Goal: Browse casually: Explore the website without a specific task or goal

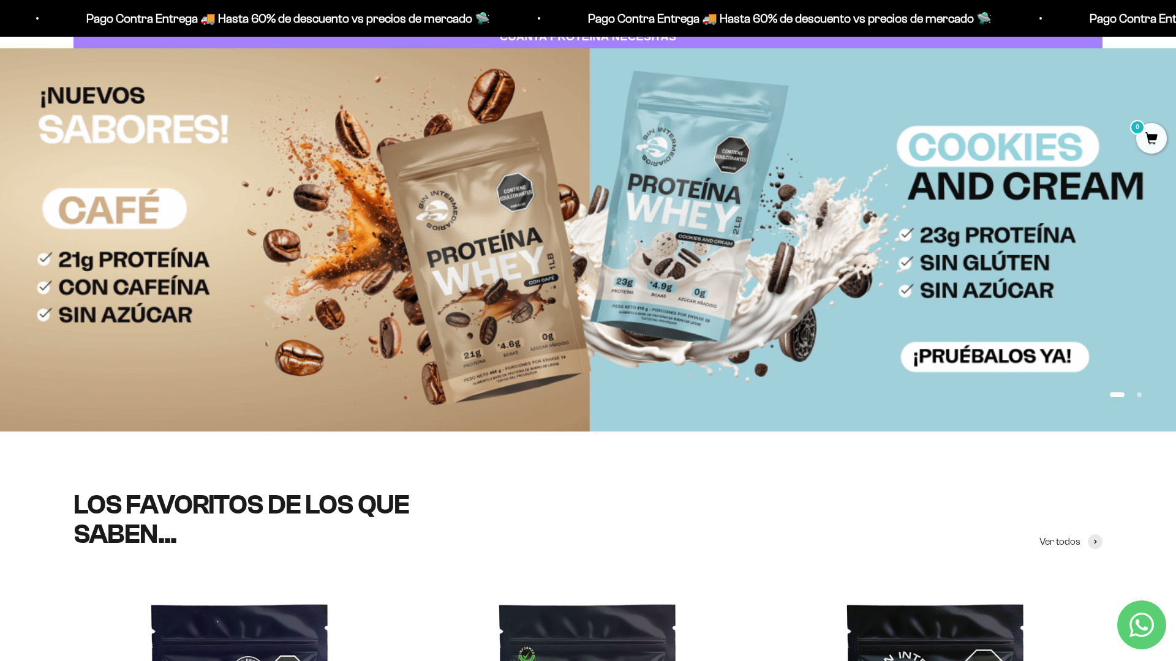
scroll to position [237, 0]
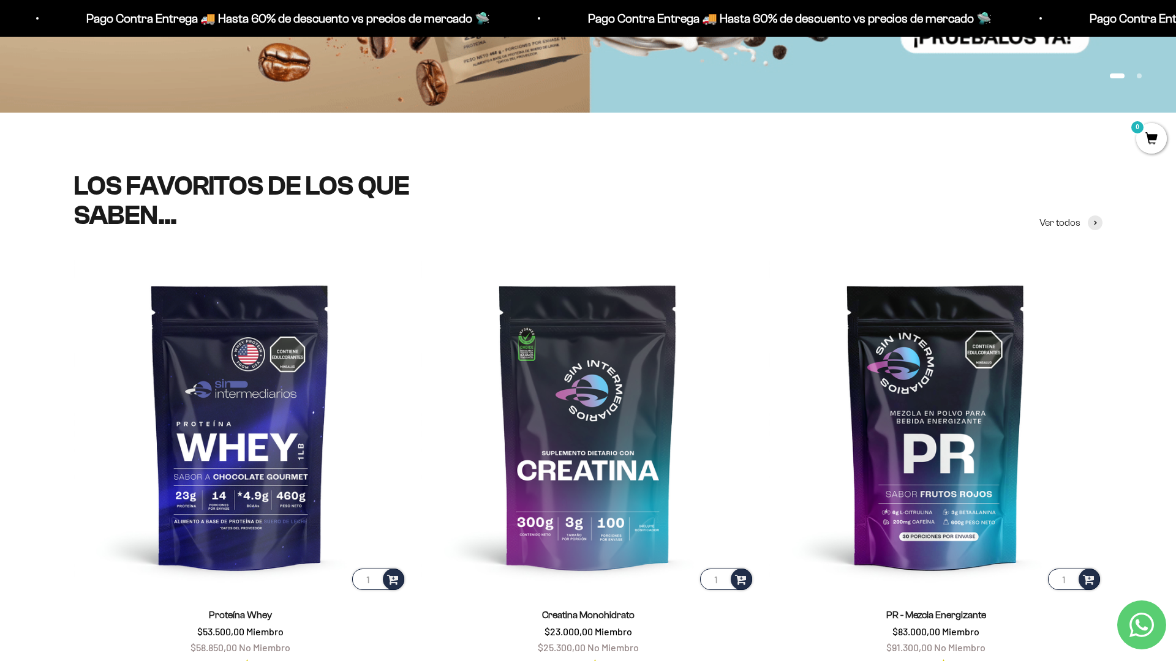
scroll to position [398, 0]
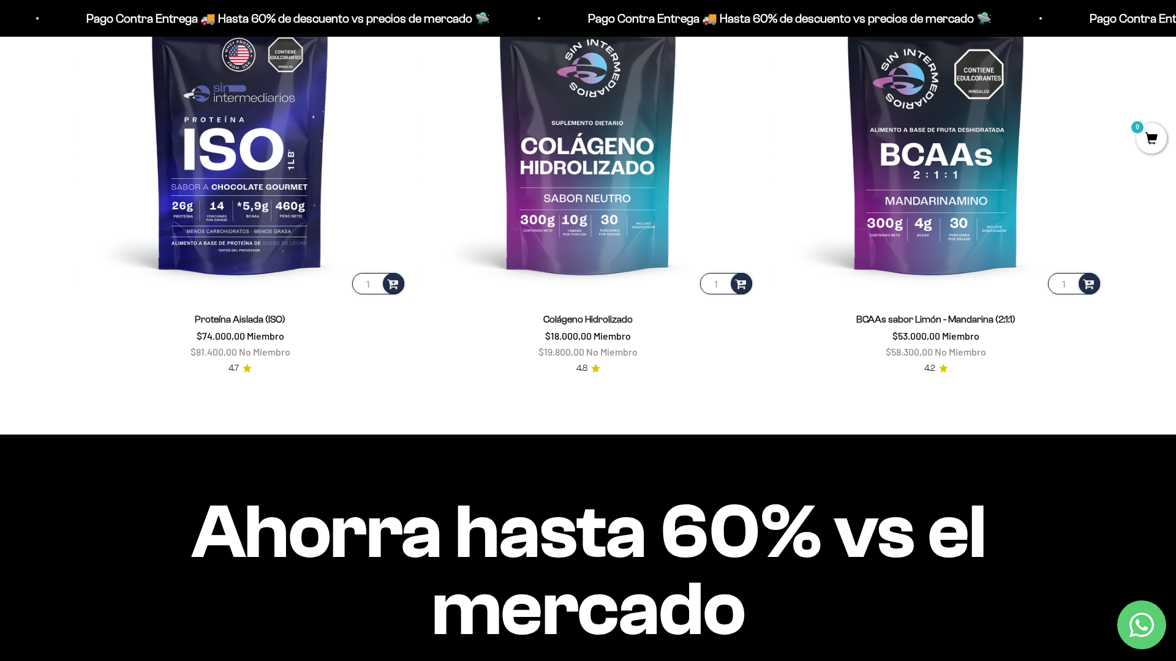
scroll to position [1293, 0]
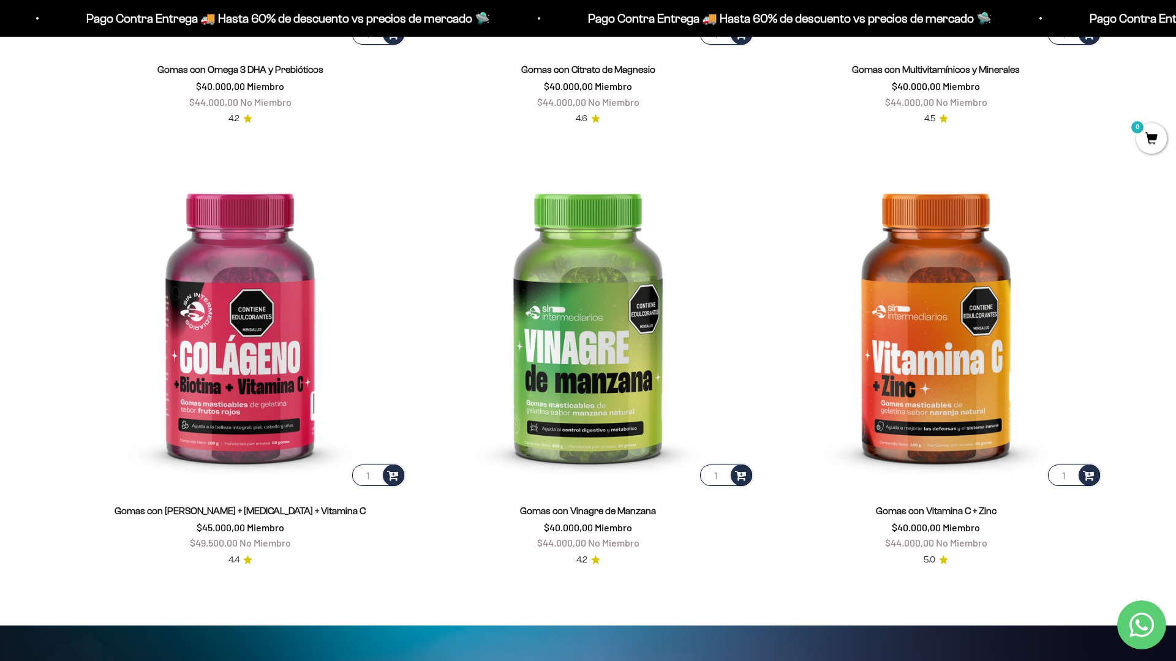
click at [1175, 28] on html "Ir al contenido Pago Contra Entrega 🚚 Hasta 60% de descuento vs precios [PERSON…" at bounding box center [588, 630] width 1176 height 5916
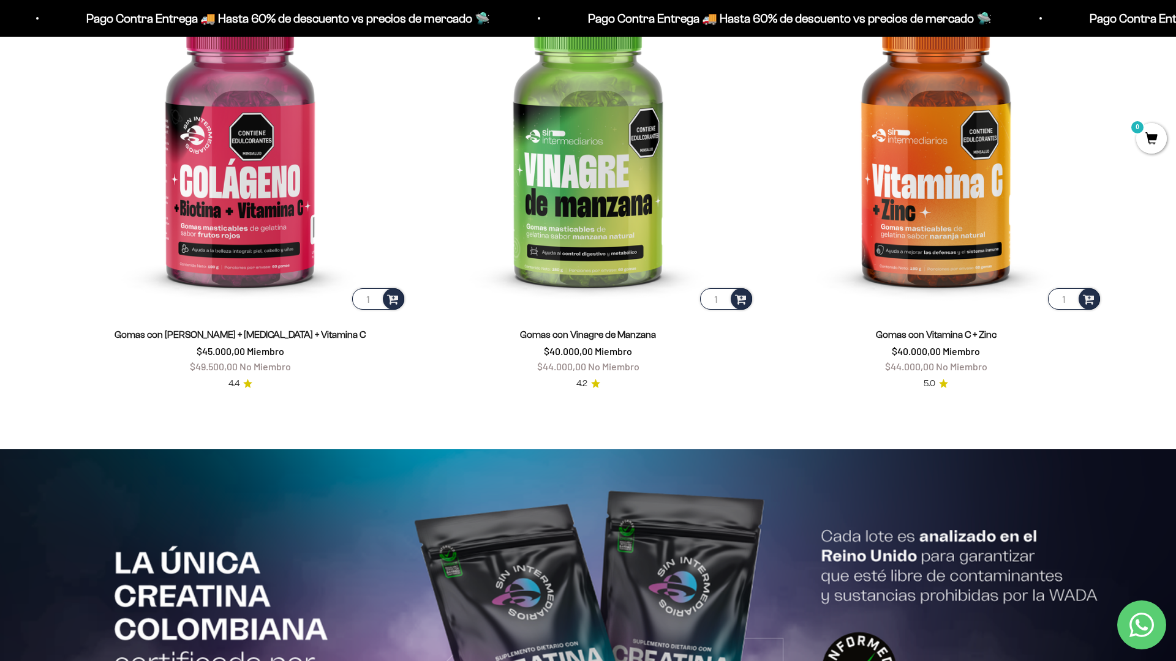
click at [1175, 28] on html "Ir al contenido Pago Contra Entrega 🚚 Hasta 60% de descuento vs precios [PERSON…" at bounding box center [588, 454] width 1176 height 5916
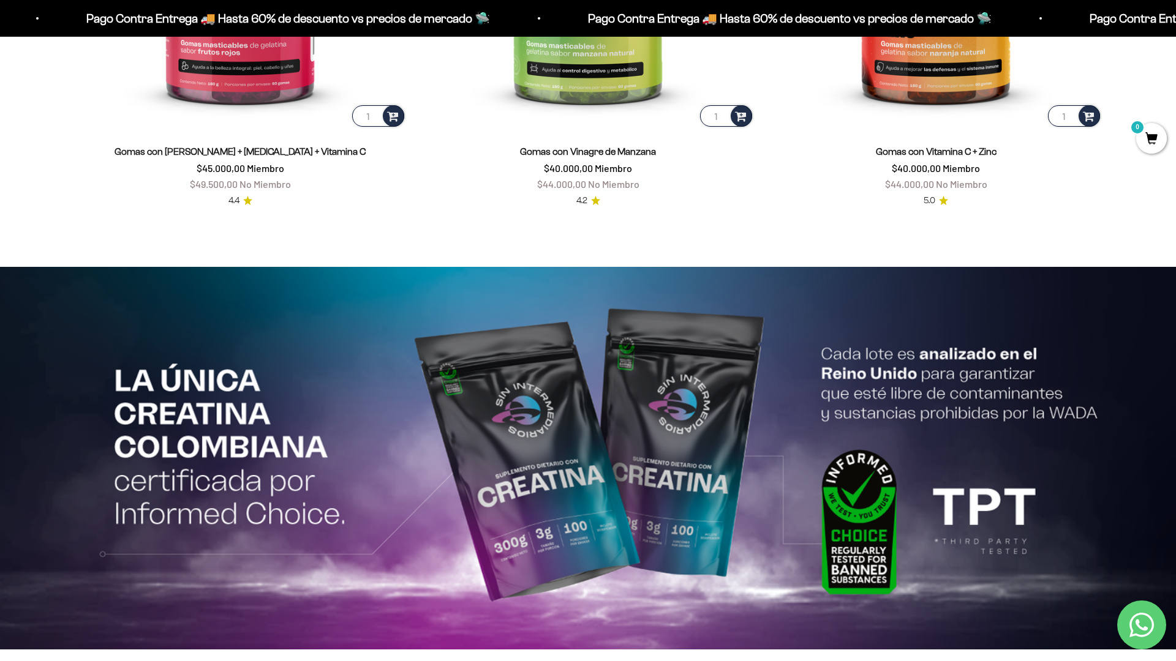
click at [299, 661] on html "Ir al contenido Pago Contra Entrega 🚚 Hasta 60% de descuento vs precios [PERSON…" at bounding box center [588, 271] width 1176 height 5916
click at [1175, 28] on html "Ir al contenido Pago Contra Entrega 🚚 Hasta 60% de descuento vs precios [PERSON…" at bounding box center [588, 271] width 1176 height 5916
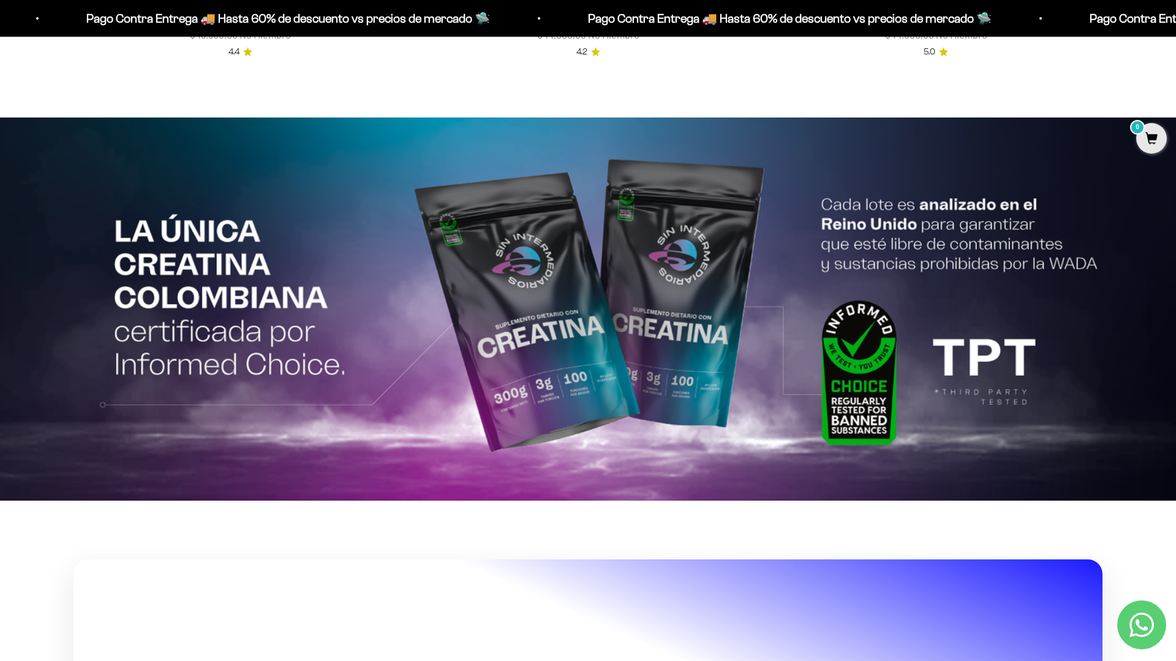
click at [1175, 28] on html "Ir al contenido Pago Contra Entrega 🚚 Hasta 60% de descuento vs precios [PERSON…" at bounding box center [588, 122] width 1176 height 5916
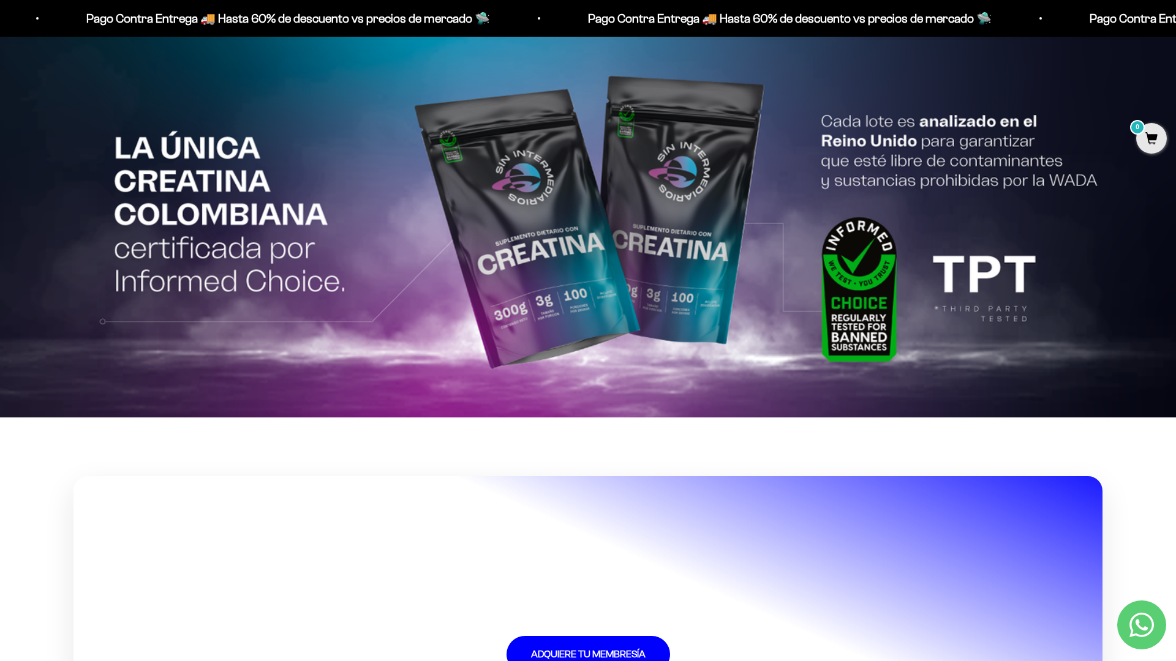
click at [726, 661] on html "Ir al contenido Pago Contra Entrega 🚚 Hasta 60% de descuento vs precios [PERSON…" at bounding box center [588, 39] width 1176 height 5916
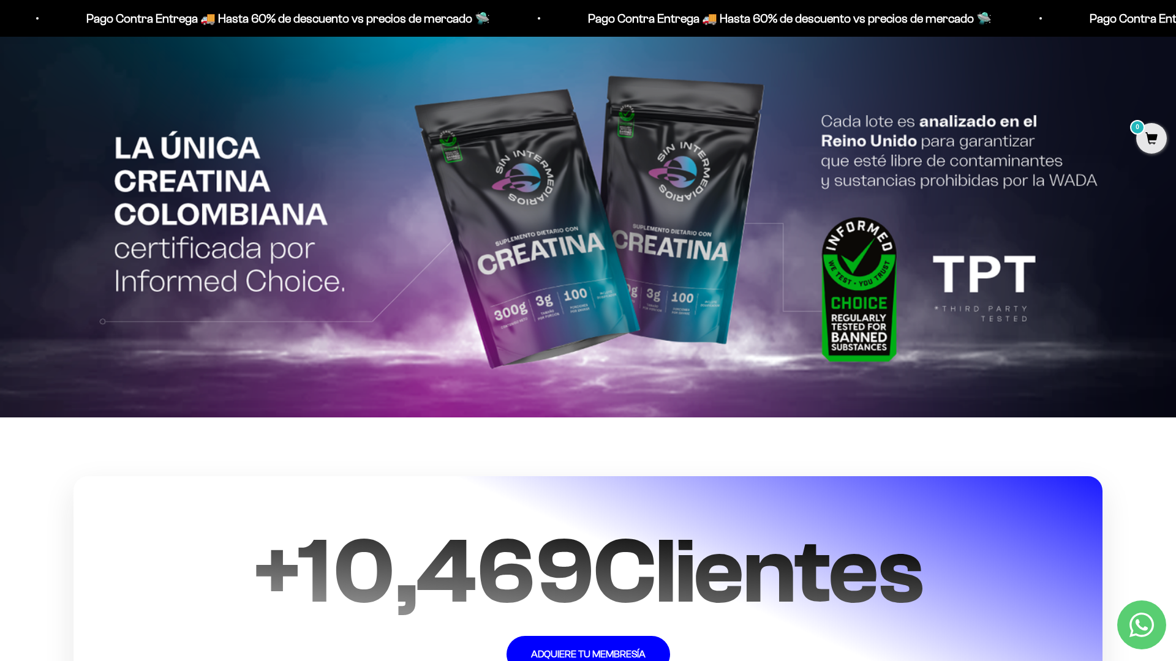
click at [1175, 28] on html "Ir al contenido Pago Contra Entrega 🚚 Hasta 60% de descuento vs precios [PERSON…" at bounding box center [588, 39] width 1176 height 5916
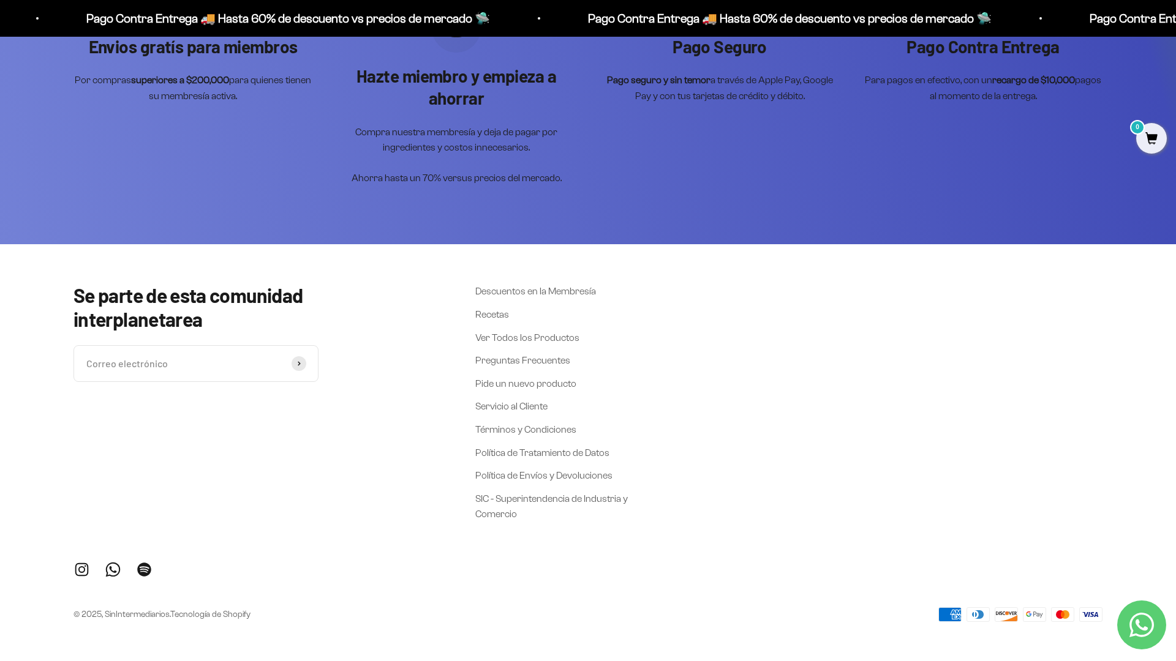
click at [1134, 171] on div "Envios gratís para miembros Por compras superiores a $200,000 para quienes tien…" at bounding box center [588, 95] width 1176 height 300
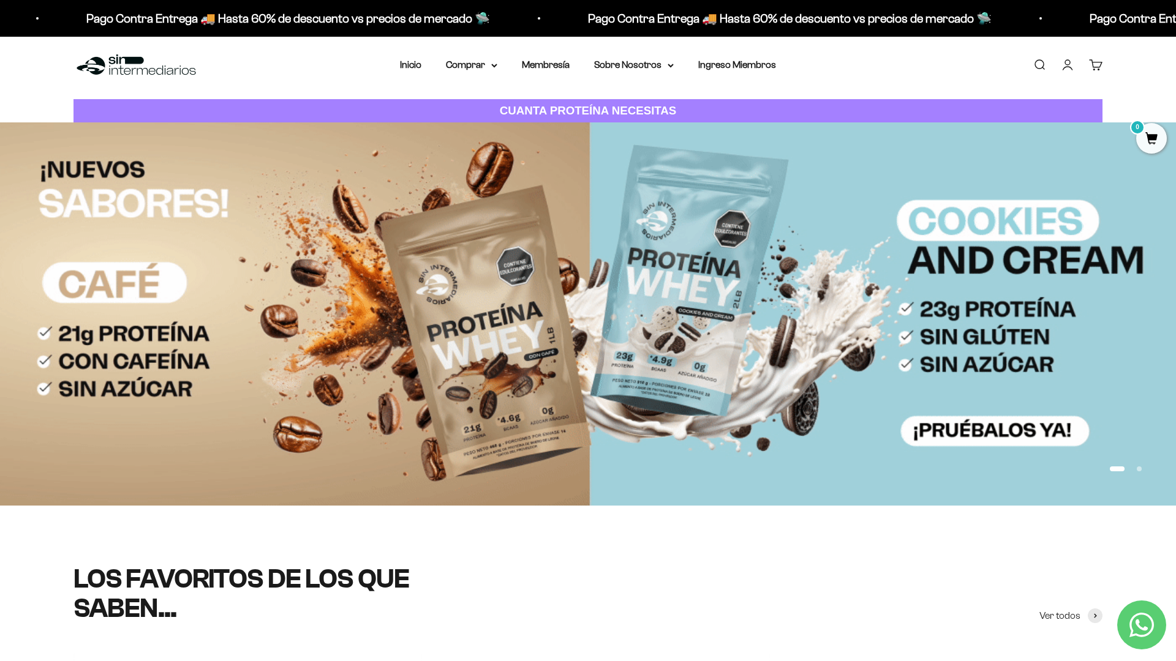
scroll to position [0, 0]
